Goal: Task Accomplishment & Management: Use online tool/utility

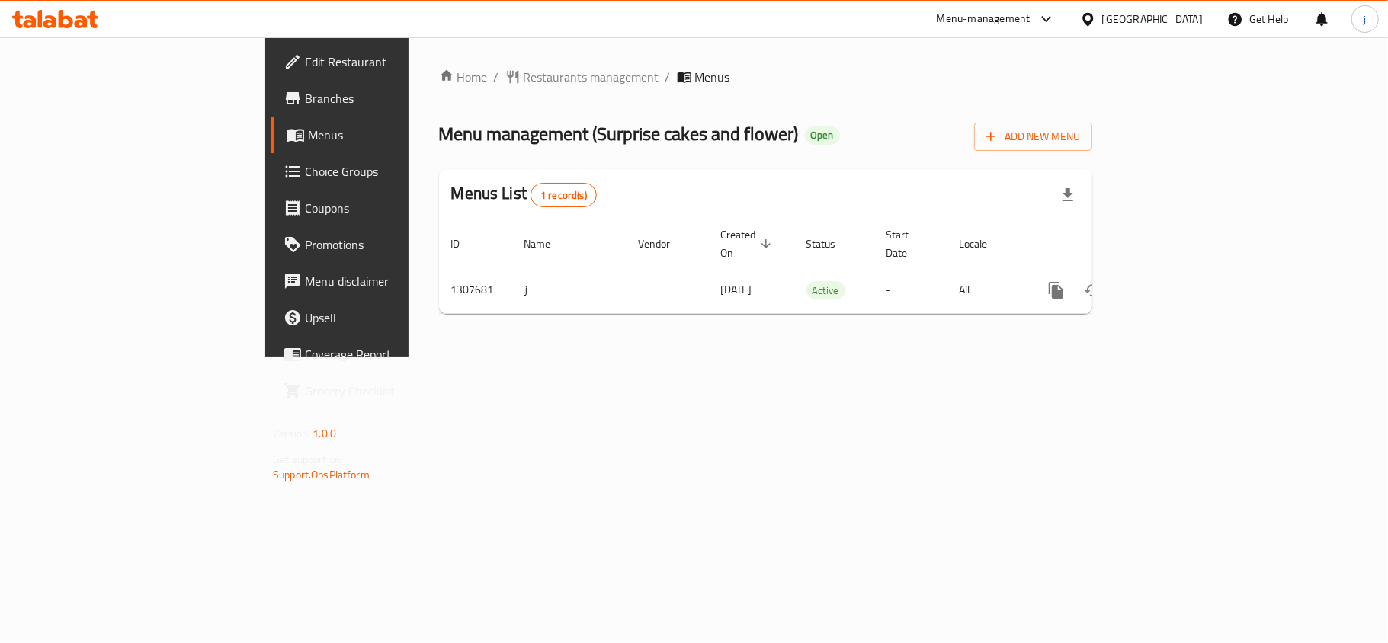
click at [305, 171] on span "Choice Groups" at bounding box center [395, 171] width 180 height 18
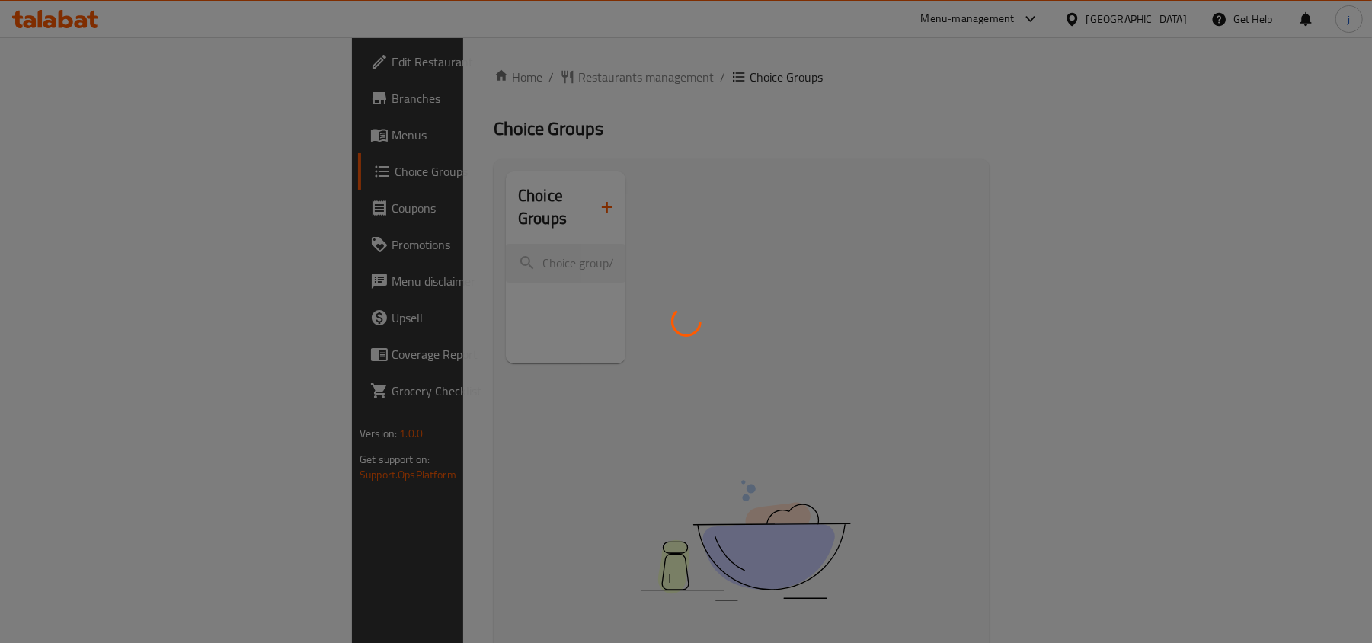
scroll to position [101, 0]
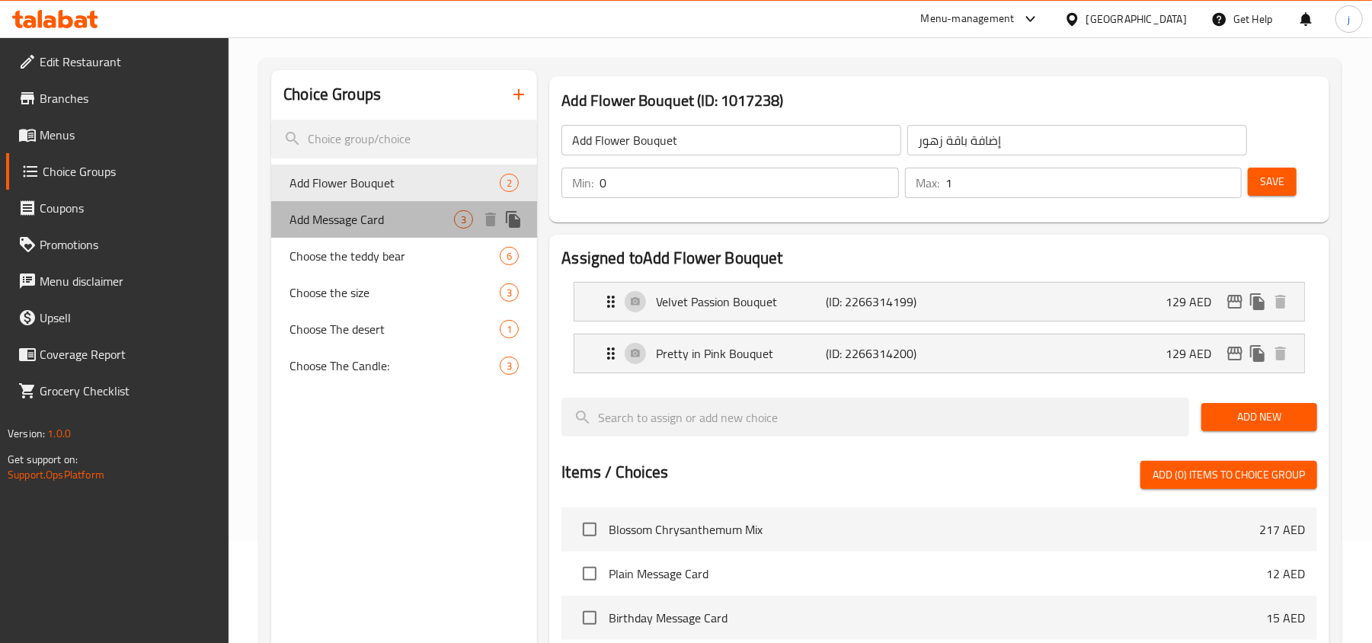
click at [415, 232] on div "Add Message Card 3" at bounding box center [404, 219] width 266 height 37
type input "Add Message Card"
type input "إضافة بطاقة رسالة"
type input "3"
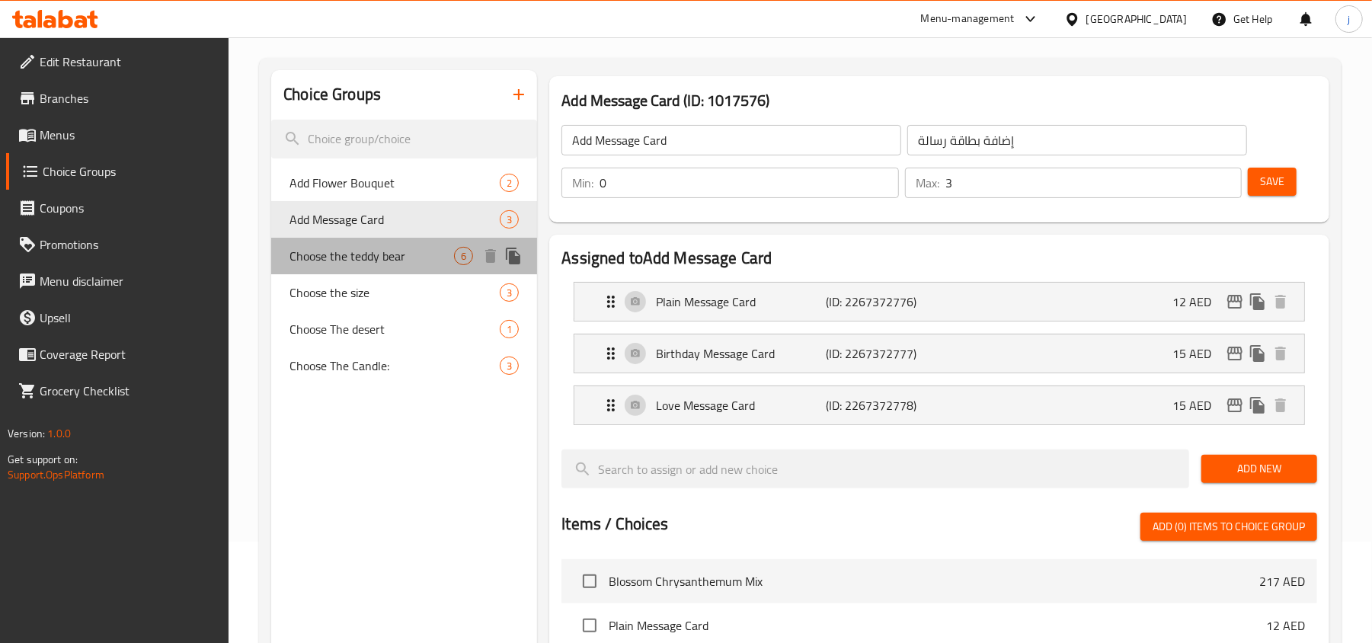
click at [318, 254] on span "Choose the teddy bear" at bounding box center [372, 256] width 165 height 18
type input "Choose the teddy bear"
type input "اختر دبدوب"
type input "1"
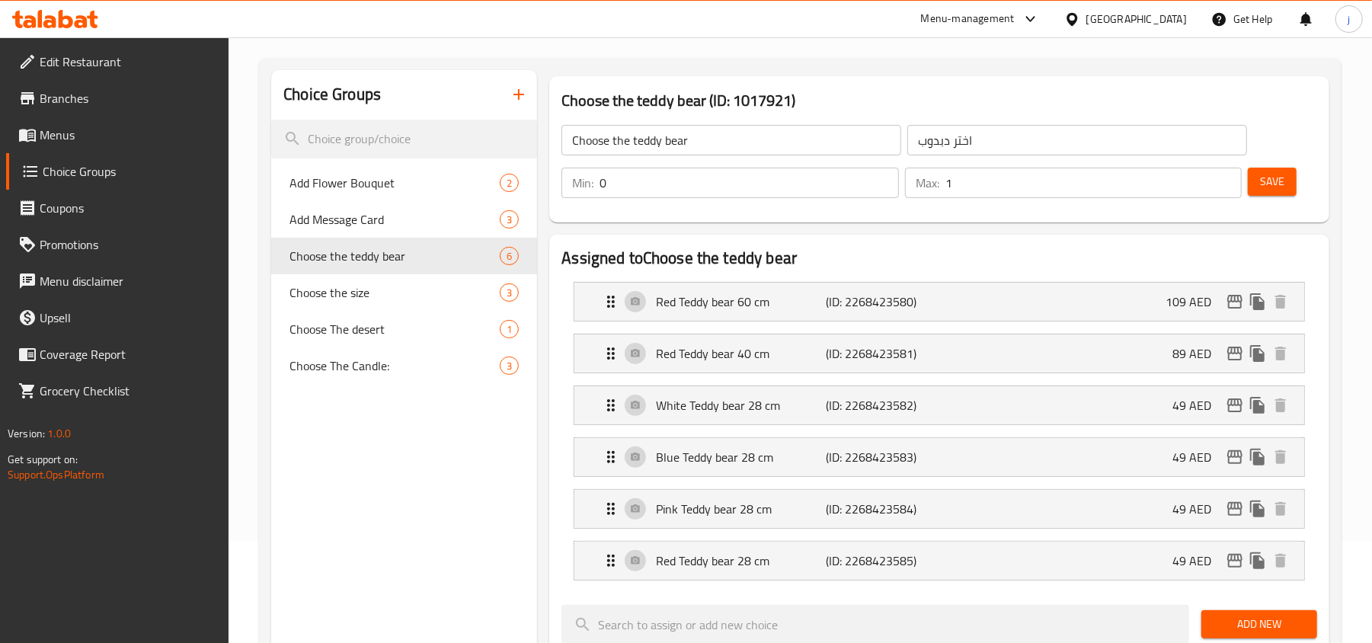
scroll to position [0, 0]
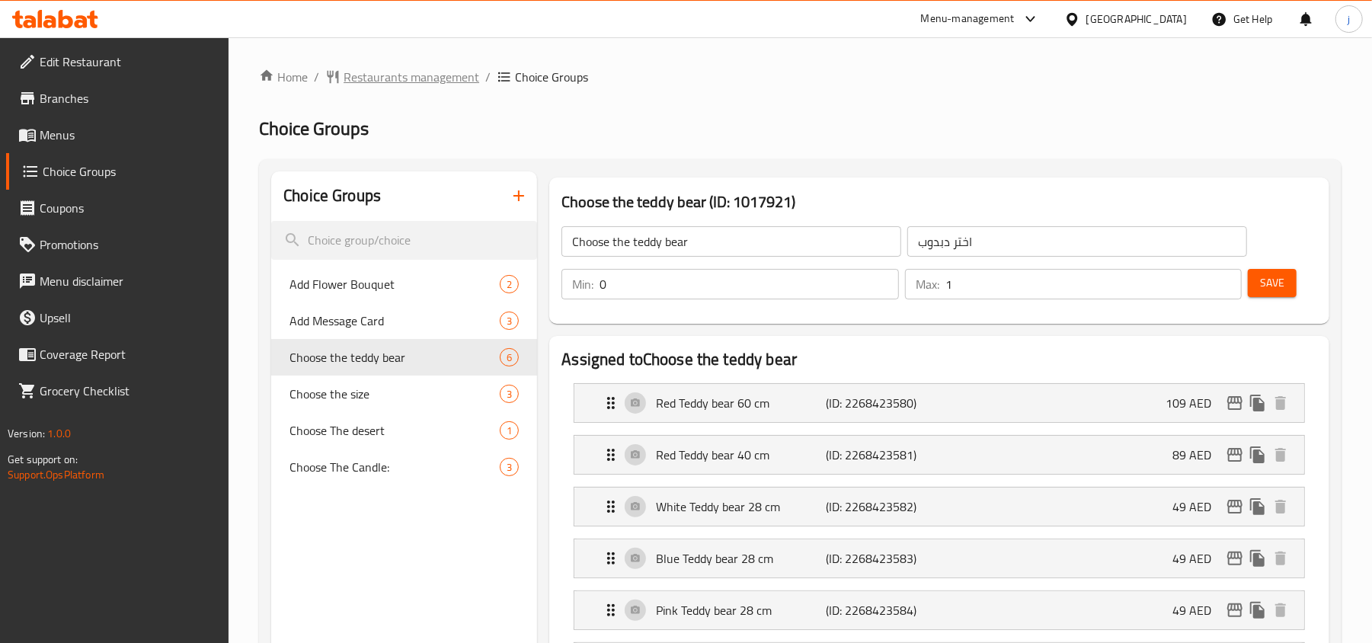
click at [397, 72] on span "Restaurants management" at bounding box center [412, 77] width 136 height 18
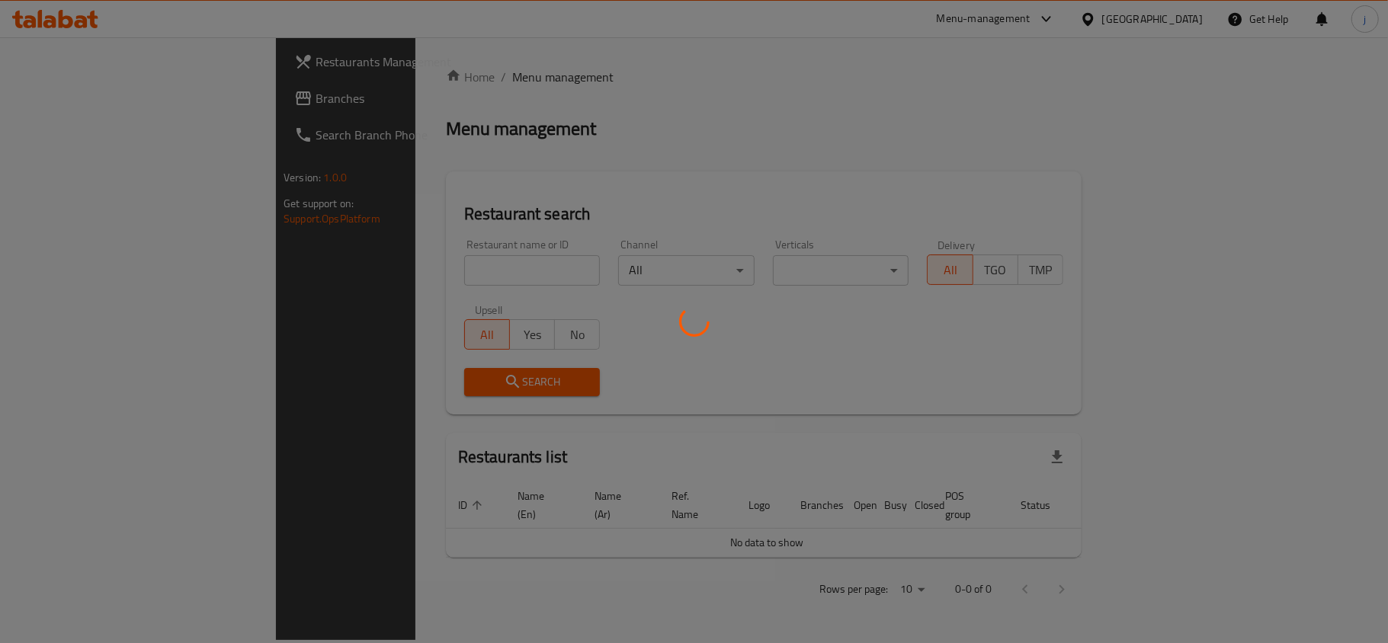
click at [65, 98] on div at bounding box center [694, 321] width 1388 height 643
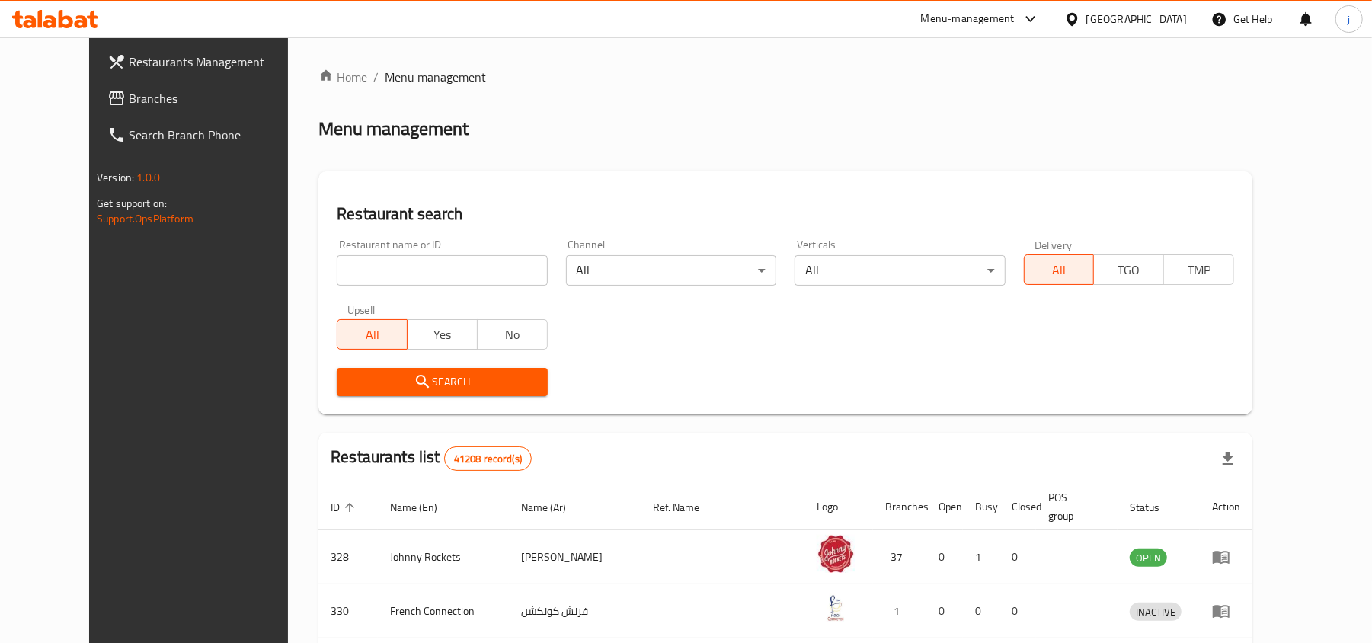
click at [129, 98] on span "Branches" at bounding box center [218, 98] width 178 height 18
